Goal: Information Seeking & Learning: Learn about a topic

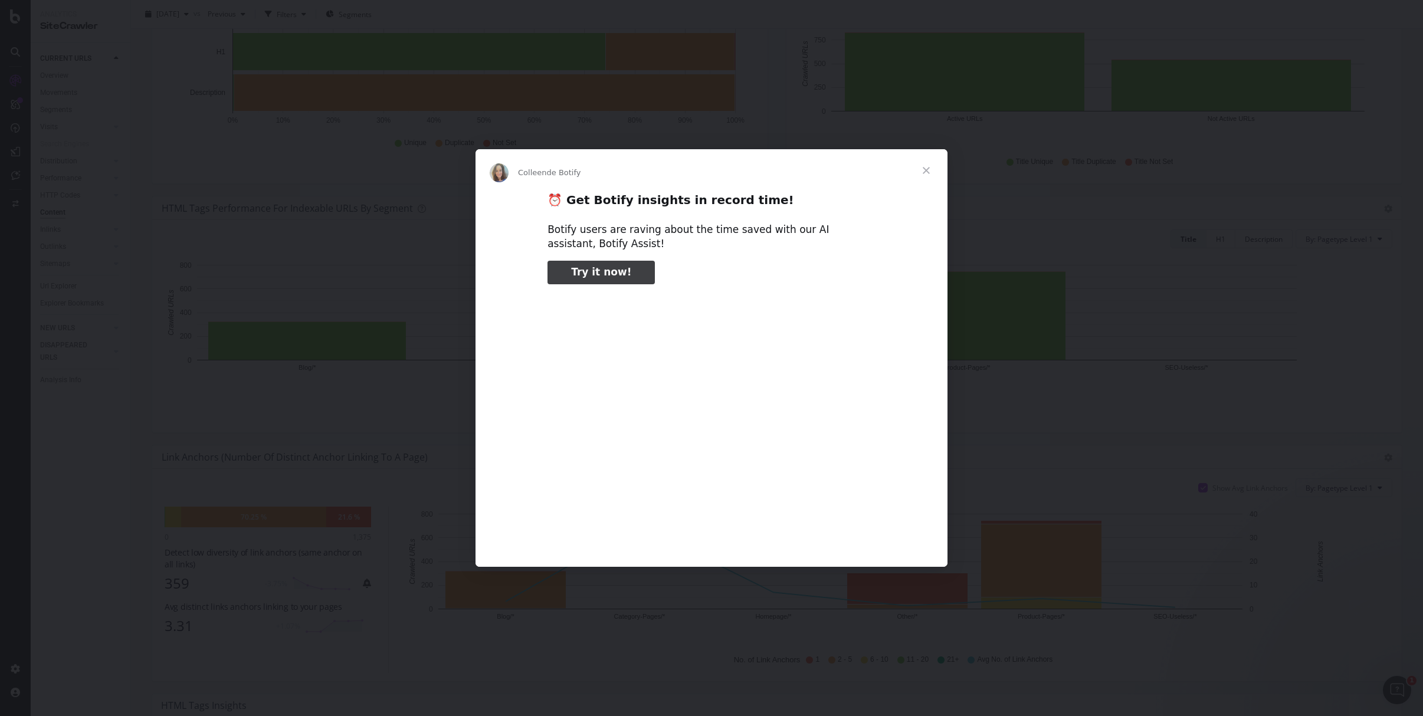
type input "105343"
click at [926, 166] on span "Fermer" at bounding box center [926, 170] width 42 height 42
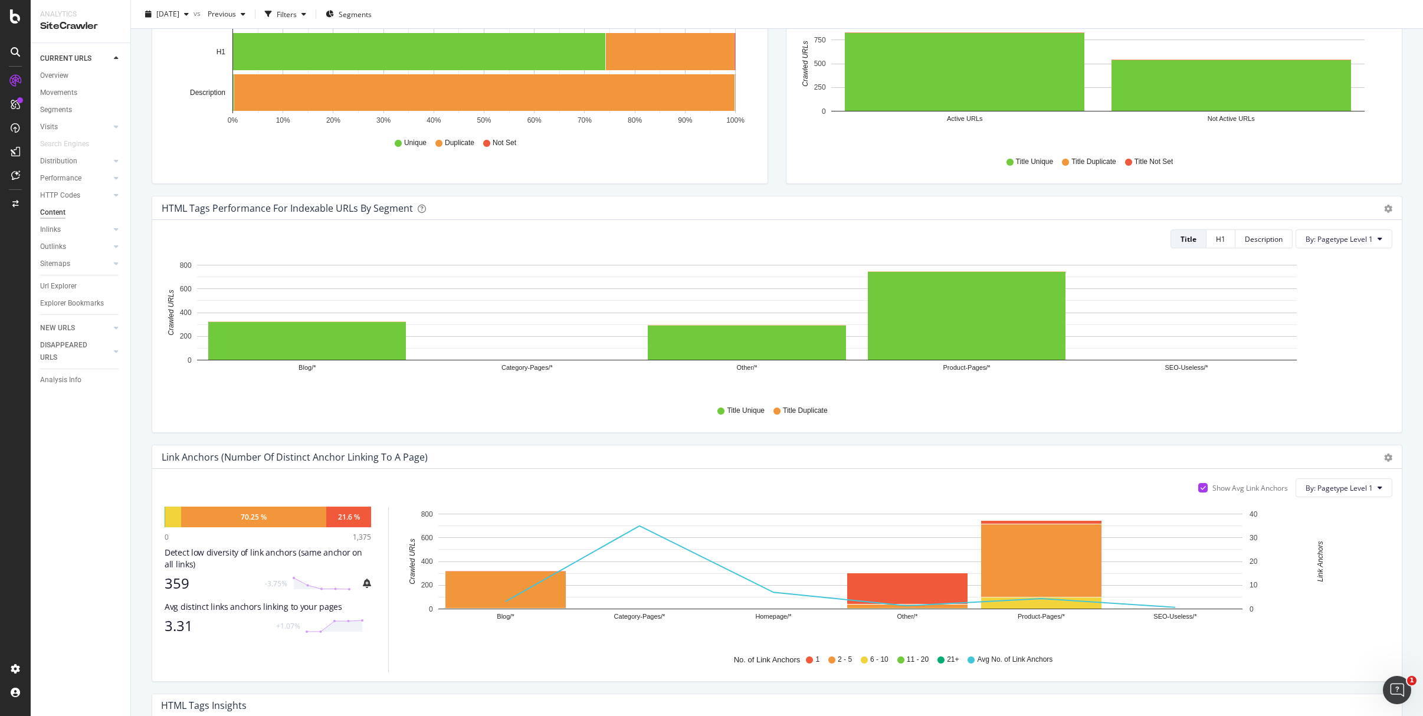
scroll to position [526, 0]
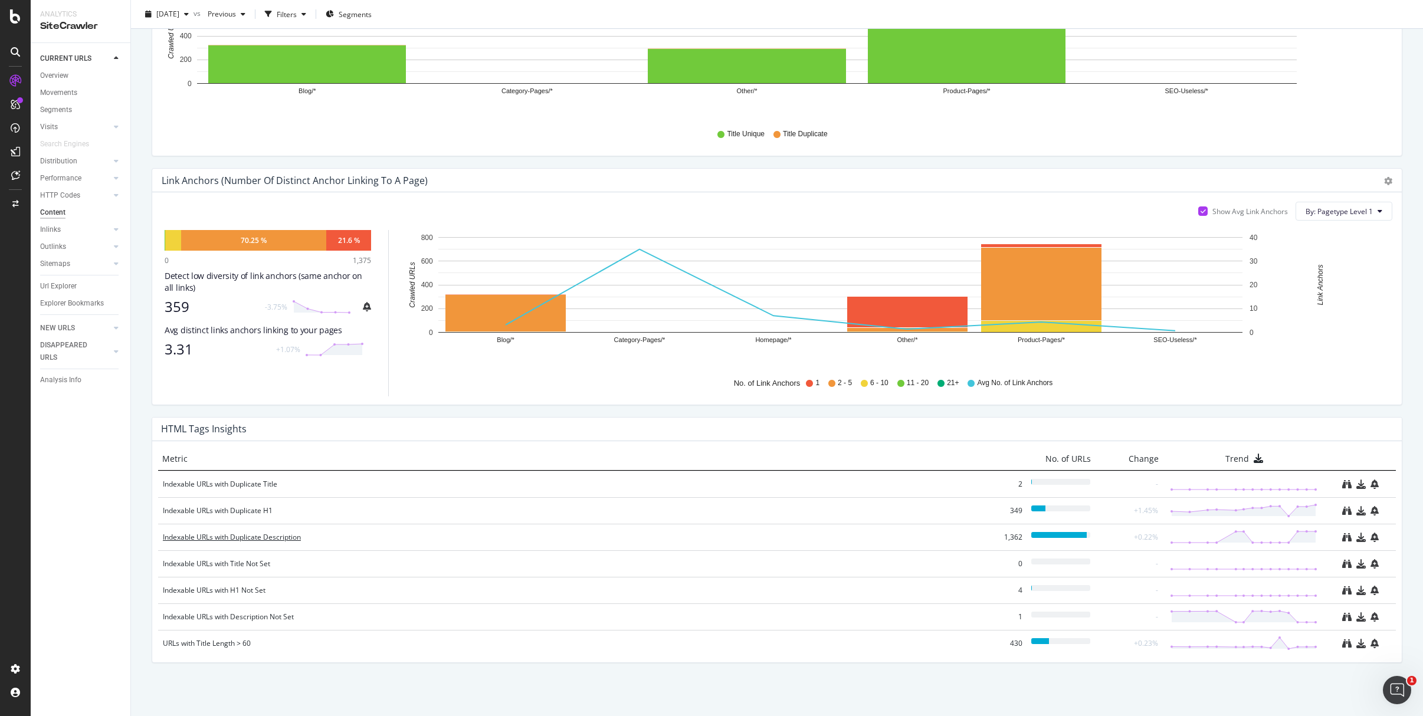
click at [221, 541] on div "Indexable URLs with Duplicate Description" at bounding box center [573, 538] width 821 height 12
